Goal: Task Accomplishment & Management: Complete application form

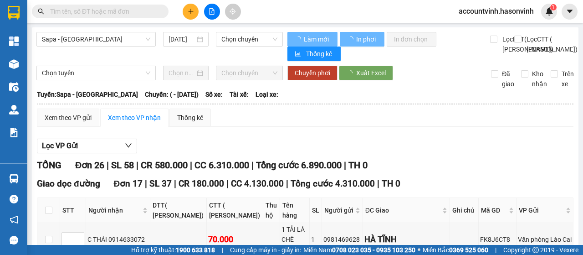
type input "[DATE]"
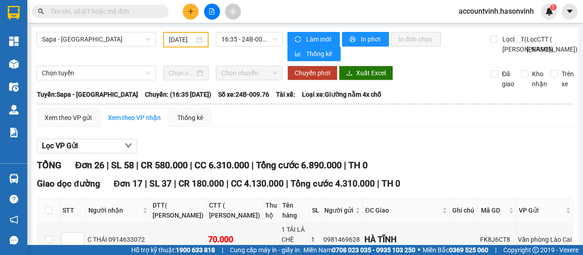
click at [81, 12] on input "text" at bounding box center [103, 11] width 107 height 10
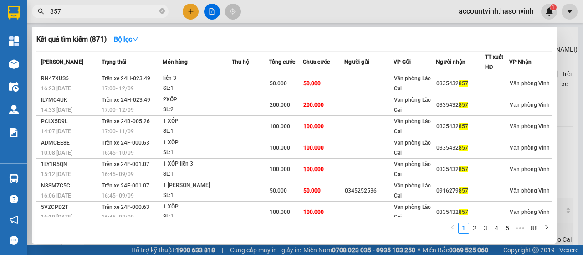
click at [114, 11] on input "857" at bounding box center [103, 11] width 107 height 10
type input "8"
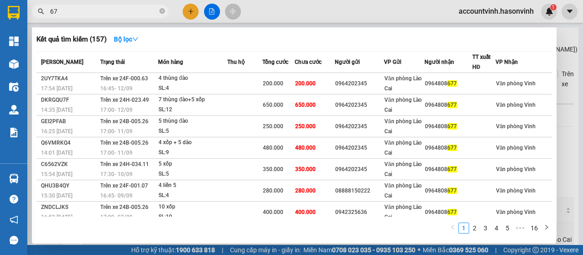
type input "6"
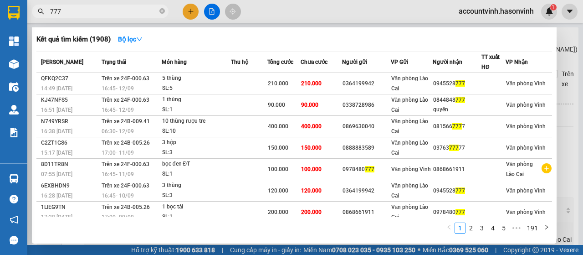
click at [121, 14] on input "777" at bounding box center [103, 11] width 107 height 10
type input "7"
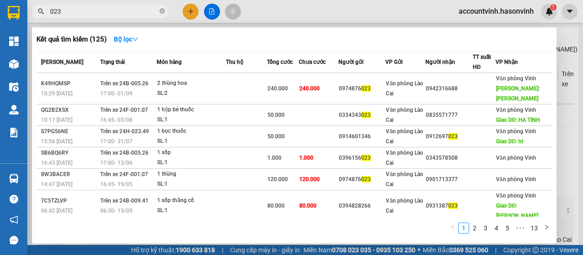
click at [103, 10] on input "023" at bounding box center [103, 11] width 107 height 10
type input "0"
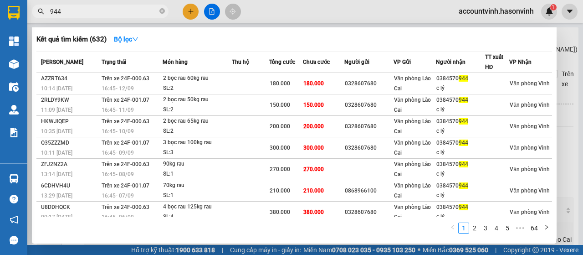
click at [104, 12] on input "944" at bounding box center [103, 11] width 107 height 10
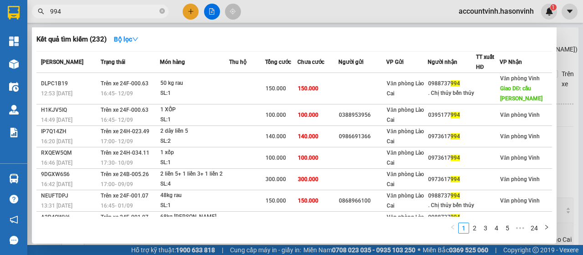
drag, startPoint x: 263, startPoint y: 98, endPoint x: 280, endPoint y: 14, distance: 86.5
click at [280, 14] on div at bounding box center [291, 127] width 583 height 255
click at [88, 10] on input "994" at bounding box center [103, 11] width 107 height 10
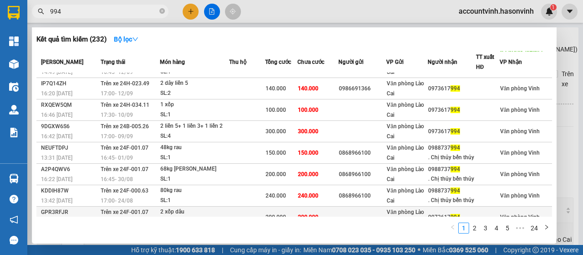
scroll to position [82, 0]
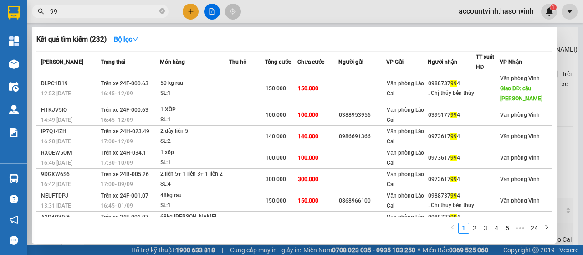
type input "9"
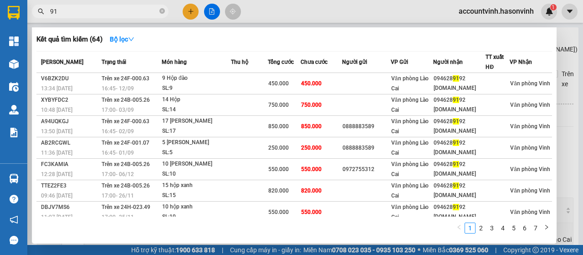
type input "9"
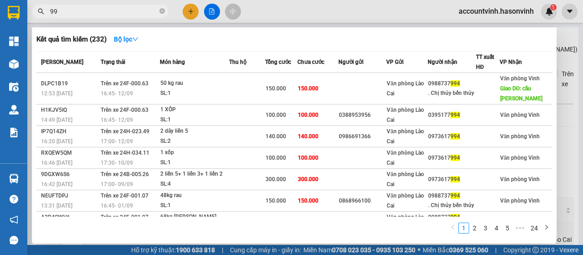
type input "9"
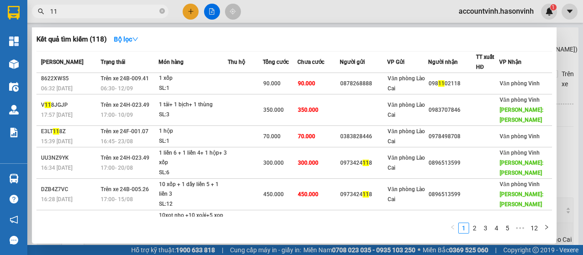
type input "1"
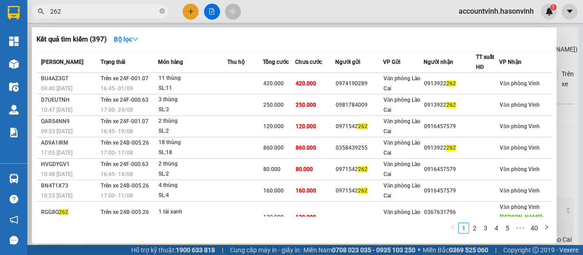
click at [125, 10] on input "262" at bounding box center [103, 11] width 107 height 10
type input "2"
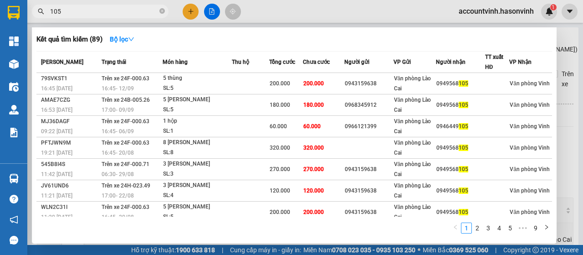
click at [128, 13] on input "105" at bounding box center [103, 11] width 107 height 10
type input "1"
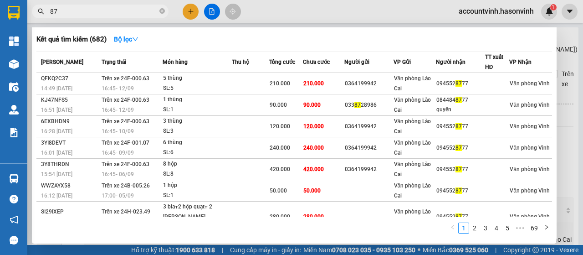
type input "8"
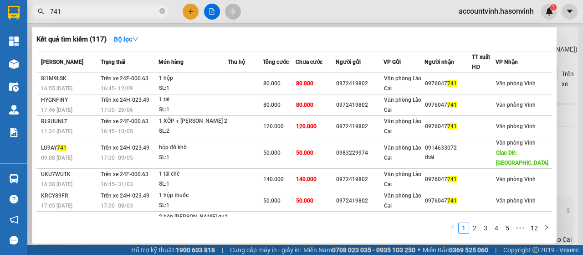
click at [123, 13] on input "741" at bounding box center [103, 11] width 107 height 10
type input "7"
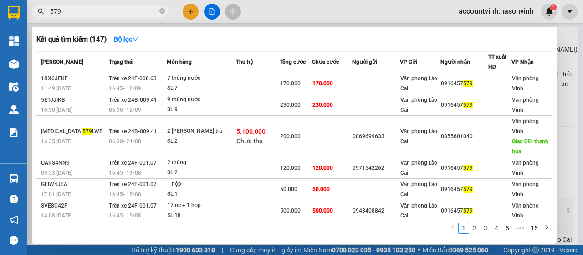
click at [90, 15] on input "579" at bounding box center [103, 11] width 107 height 10
type input "5"
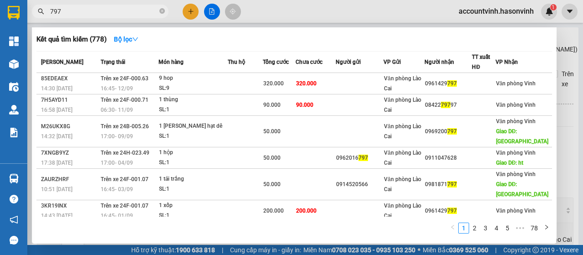
click at [112, 15] on input "797" at bounding box center [103, 11] width 107 height 10
type input "7"
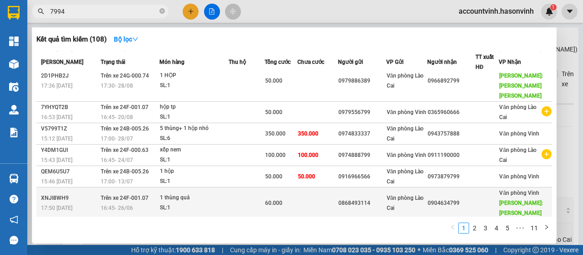
scroll to position [0, 0]
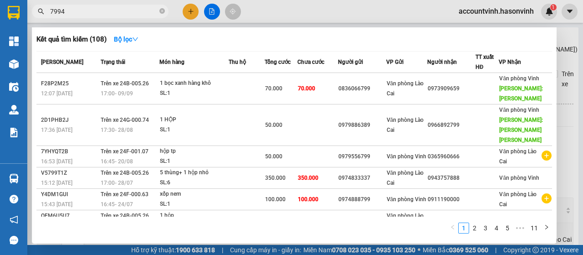
click at [77, 13] on input "7994" at bounding box center [103, 11] width 107 height 10
click at [100, 14] on input "7994" at bounding box center [103, 11] width 107 height 10
type input "7"
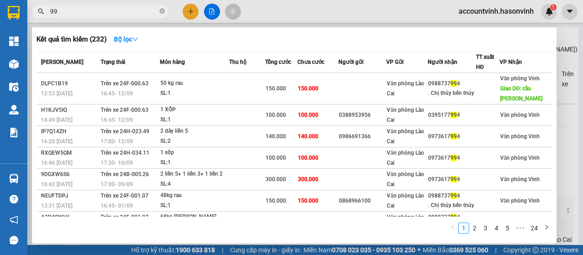
type input "9"
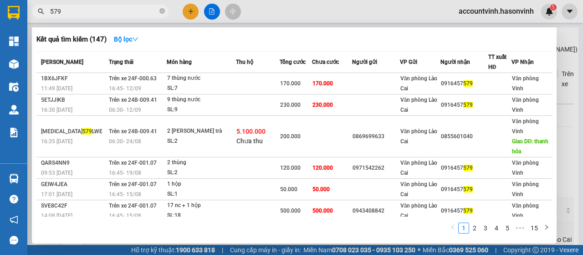
type input "579"
click at [196, 20] on div at bounding box center [291, 127] width 583 height 255
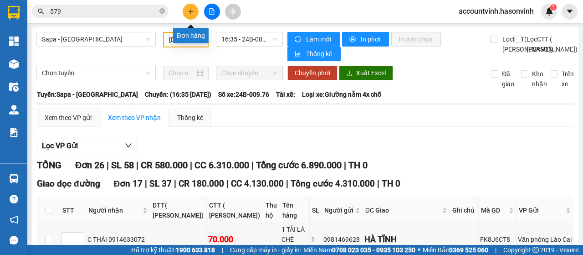
click at [196, 15] on button at bounding box center [191, 12] width 16 height 16
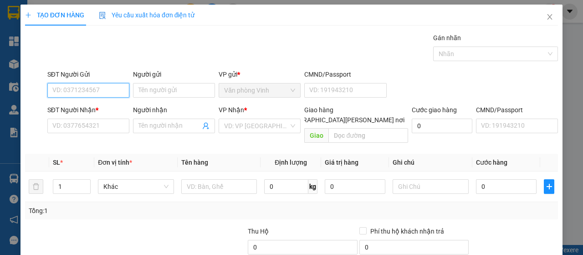
click at [114, 92] on input "SĐT Người Gửi" at bounding box center [88, 90] width 82 height 15
type input "0395494846"
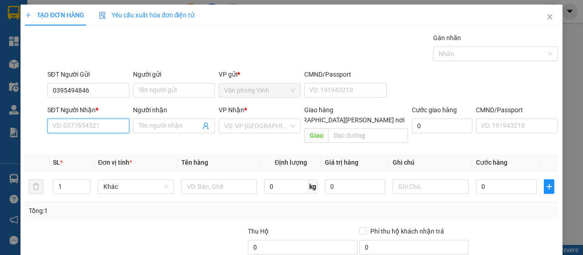
click at [117, 127] on input "SĐT Người Nhận *" at bounding box center [88, 125] width 82 height 15
click at [102, 126] on input "SĐT Người Nhận *" at bounding box center [88, 125] width 82 height 15
type input "0986742487"
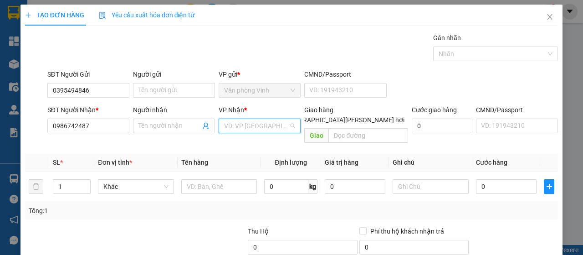
click at [265, 128] on input "search" at bounding box center [256, 126] width 65 height 14
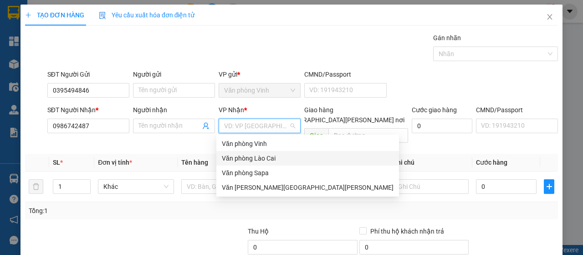
click at [271, 156] on div "Văn phòng Lào Cai" at bounding box center [308, 158] width 172 height 10
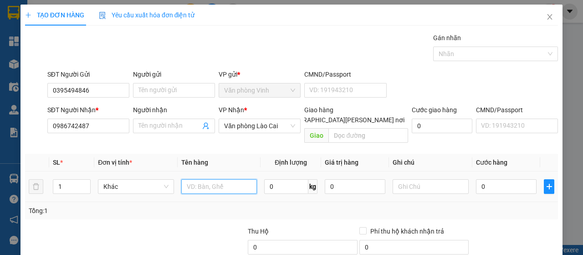
click at [195, 179] on input "text" at bounding box center [219, 186] width 76 height 15
type input "hộp"
click at [479, 180] on input "0" at bounding box center [506, 186] width 61 height 15
type input "6"
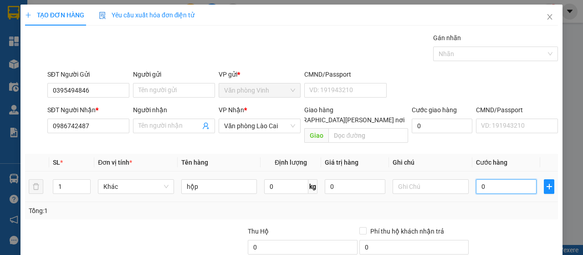
type input "6"
type input "60"
type input "600"
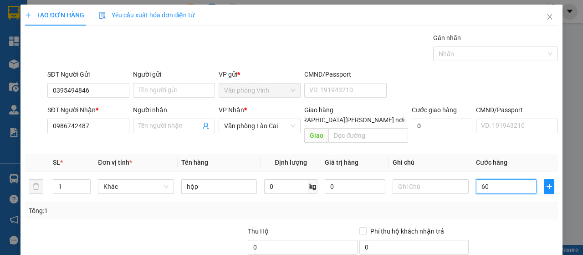
type input "600"
type input "6.000"
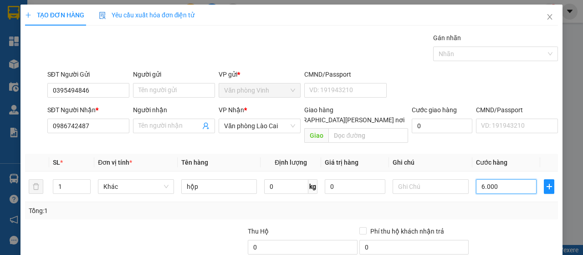
type input "60.000"
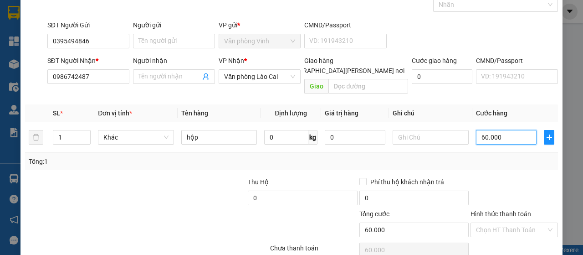
scroll to position [81, 0]
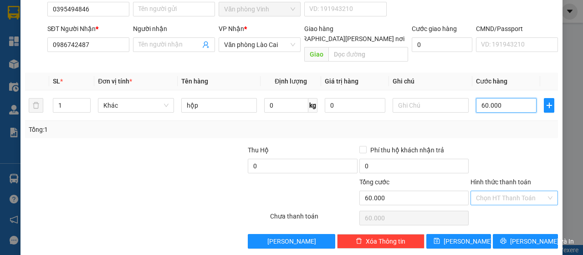
type input "60.000"
click at [515, 191] on input "Hình thức thanh toán" at bounding box center [511, 198] width 70 height 14
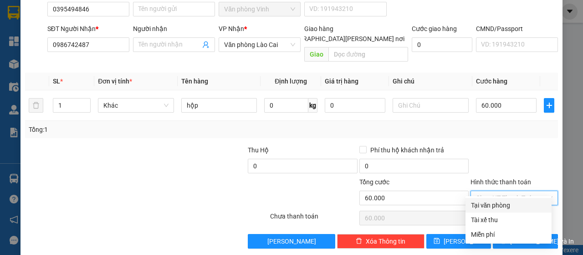
click at [515, 204] on div "Tại văn phòng" at bounding box center [508, 205] width 75 height 10
type input "0"
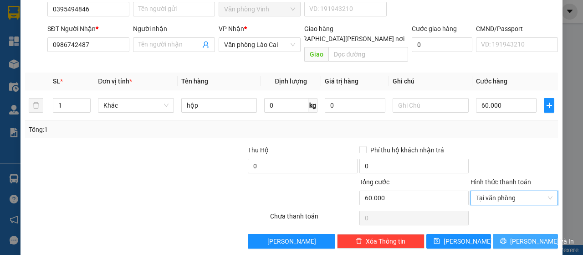
click at [523, 236] on span "[PERSON_NAME] và In" at bounding box center [542, 241] width 64 height 10
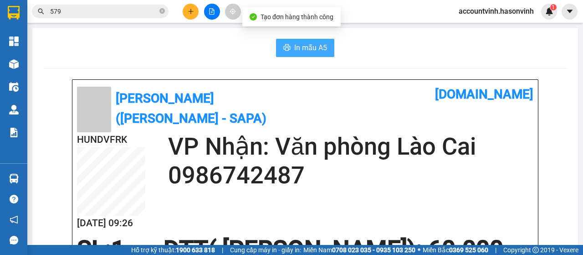
click at [311, 46] on span "In mẫu A5" at bounding box center [310, 47] width 33 height 11
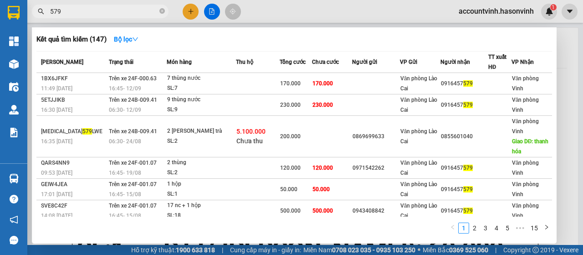
click at [142, 15] on input "579" at bounding box center [103, 11] width 107 height 10
